Goal: Task Accomplishment & Management: Manage account settings

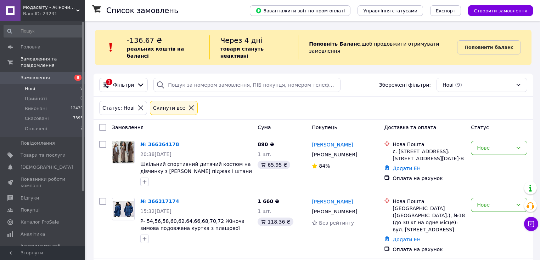
click at [32, 86] on span "Нові" at bounding box center [30, 89] width 10 height 6
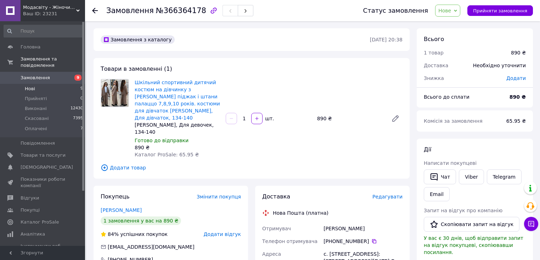
click at [34, 86] on span "Нові" at bounding box center [30, 89] width 10 height 6
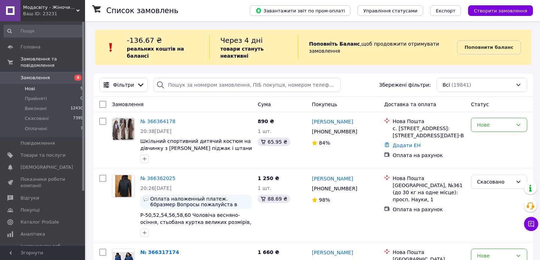
click at [32, 86] on span "Нові" at bounding box center [30, 89] width 10 height 6
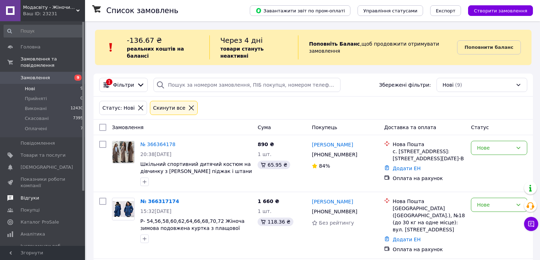
click at [31, 195] on span "Відгуки" at bounding box center [30, 198] width 18 height 6
